Goal: Information Seeking & Learning: Understand process/instructions

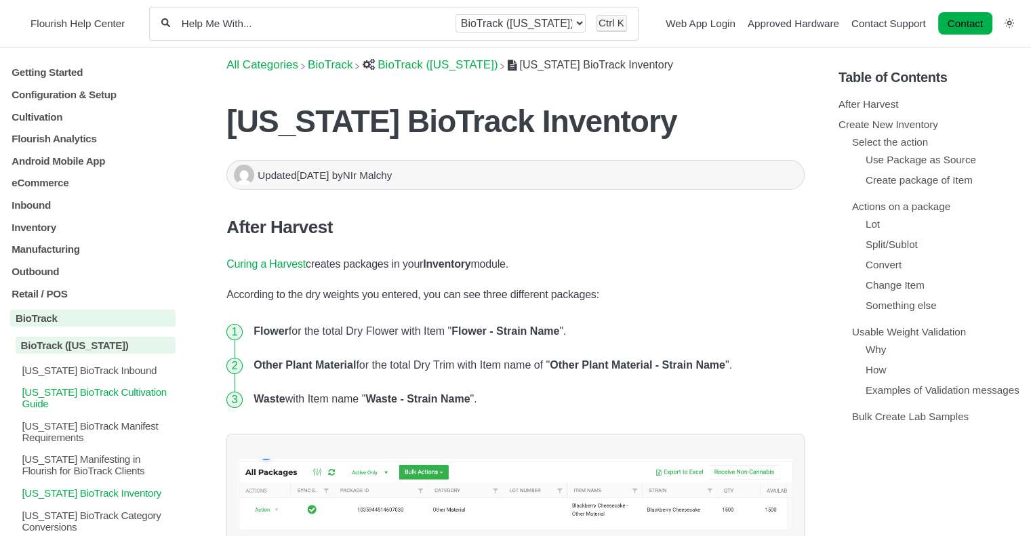
click at [104, 398] on p "[US_STATE] BioTrack Cultivation Guide" at bounding box center [97, 397] width 155 height 23
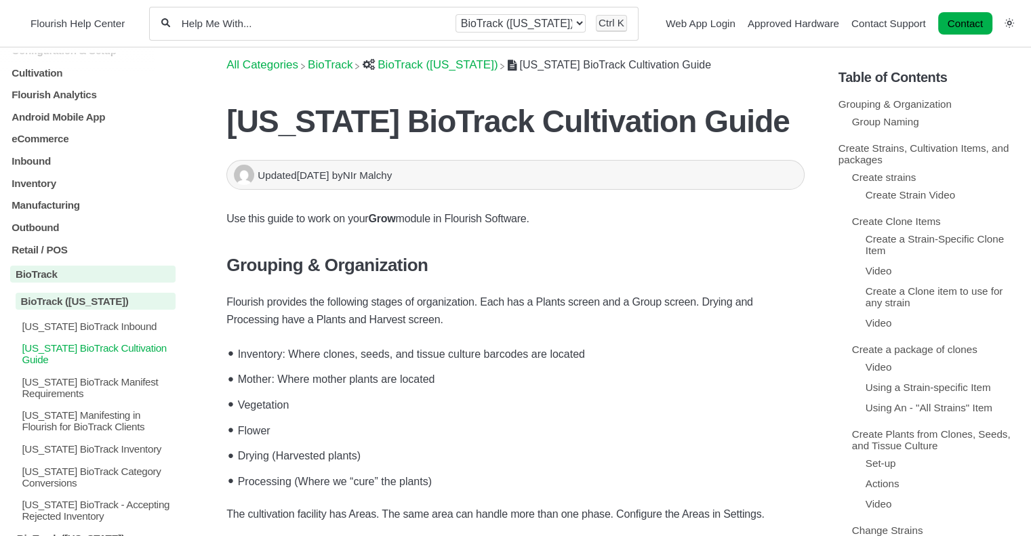
scroll to position [68, 0]
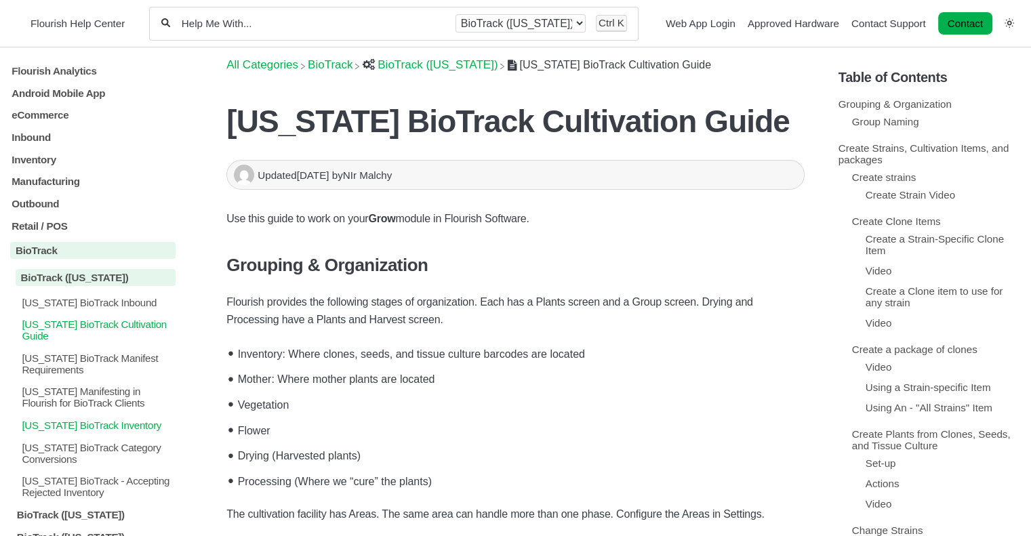
click at [106, 430] on p "[US_STATE] BioTrack Inventory" at bounding box center [97, 425] width 155 height 12
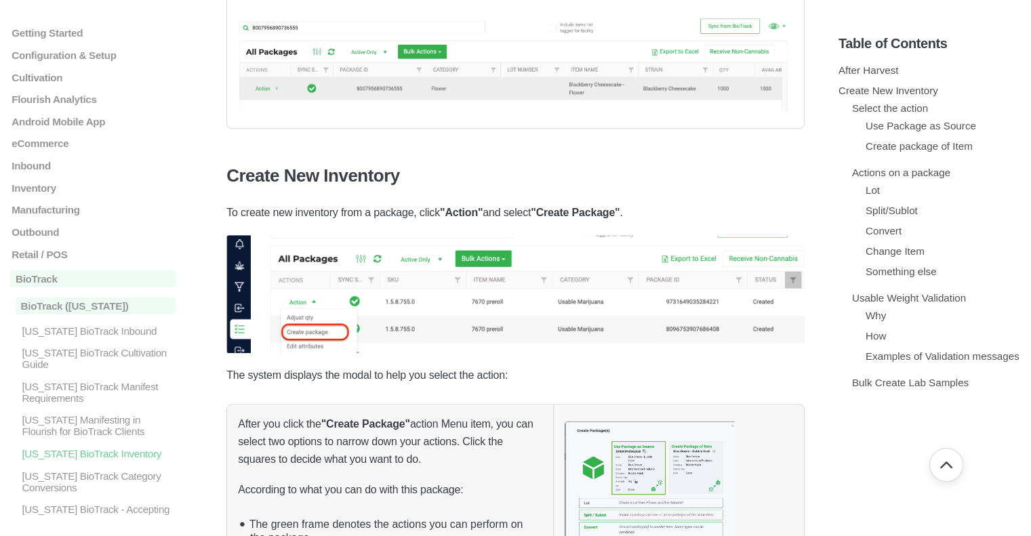
scroll to position [813, 0]
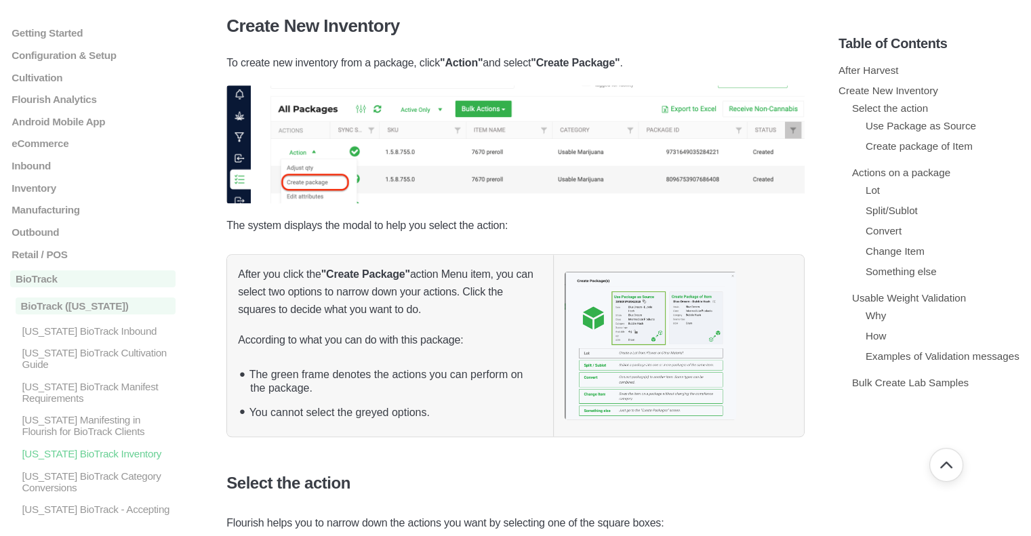
click at [465, 225] on p "The system displays the modal to help you select the action:" at bounding box center [515, 226] width 578 height 18
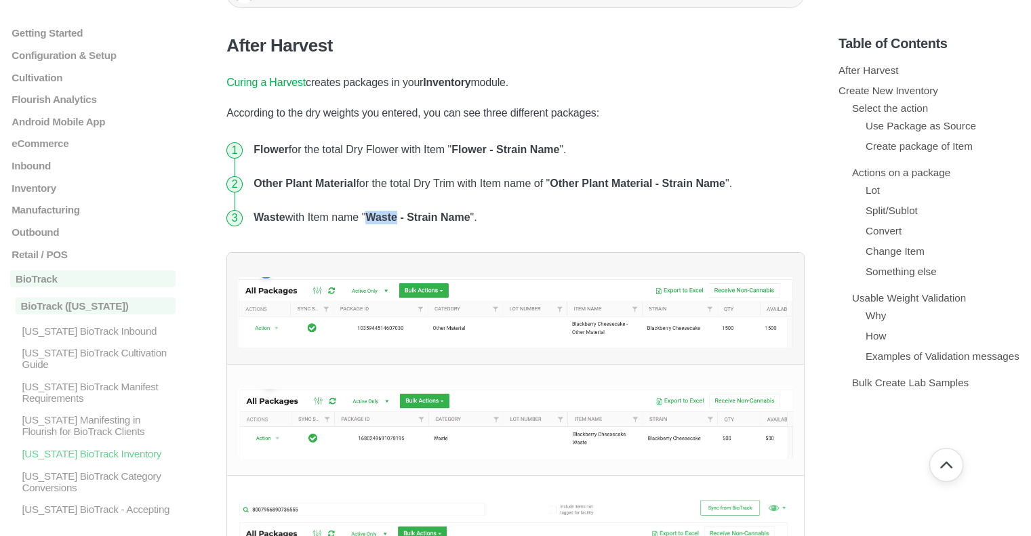
scroll to position [203, 0]
